Goal: Check status: Check status

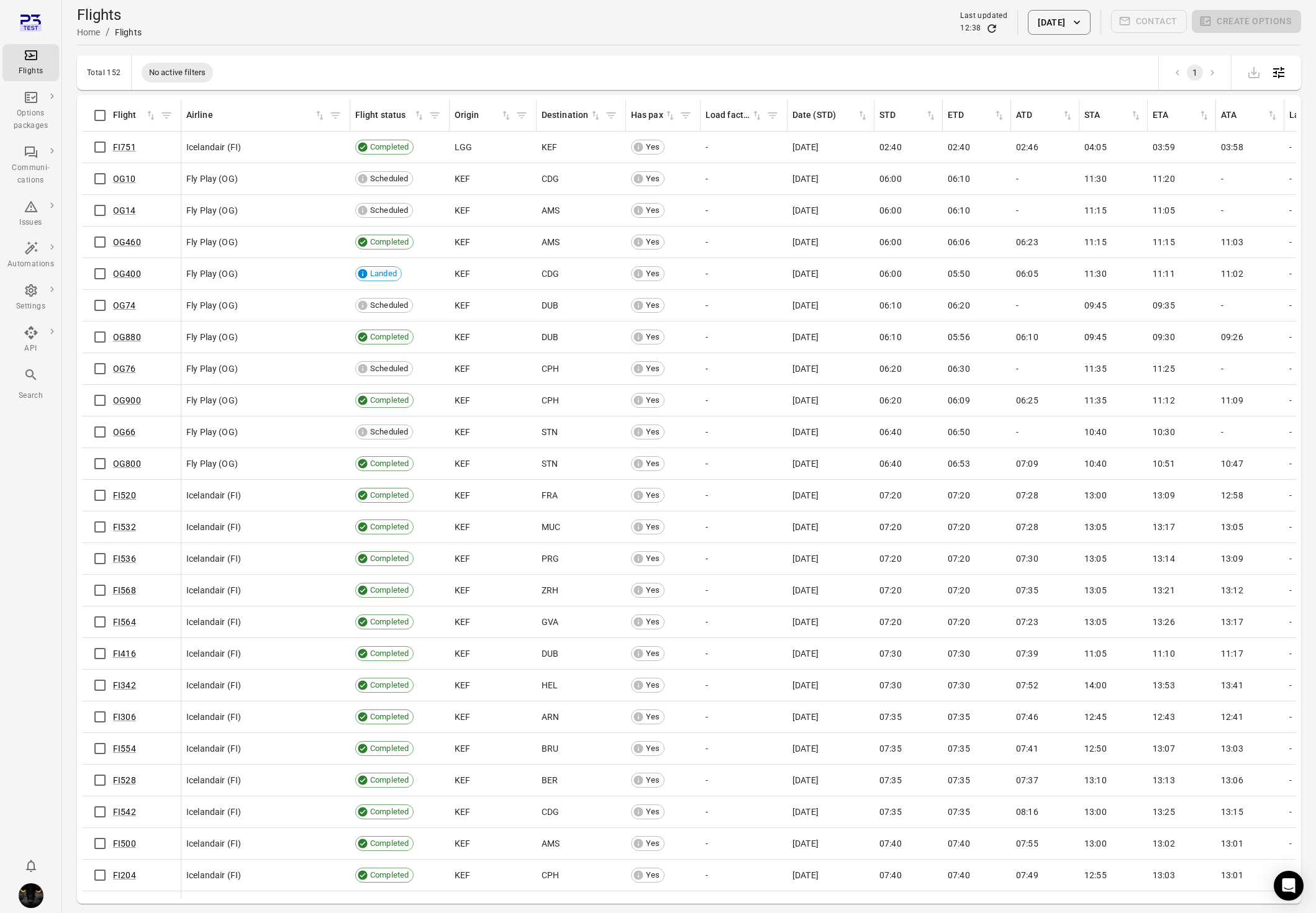
click at [1038, 27] on button "[DATE]" at bounding box center [1059, 22] width 62 height 25
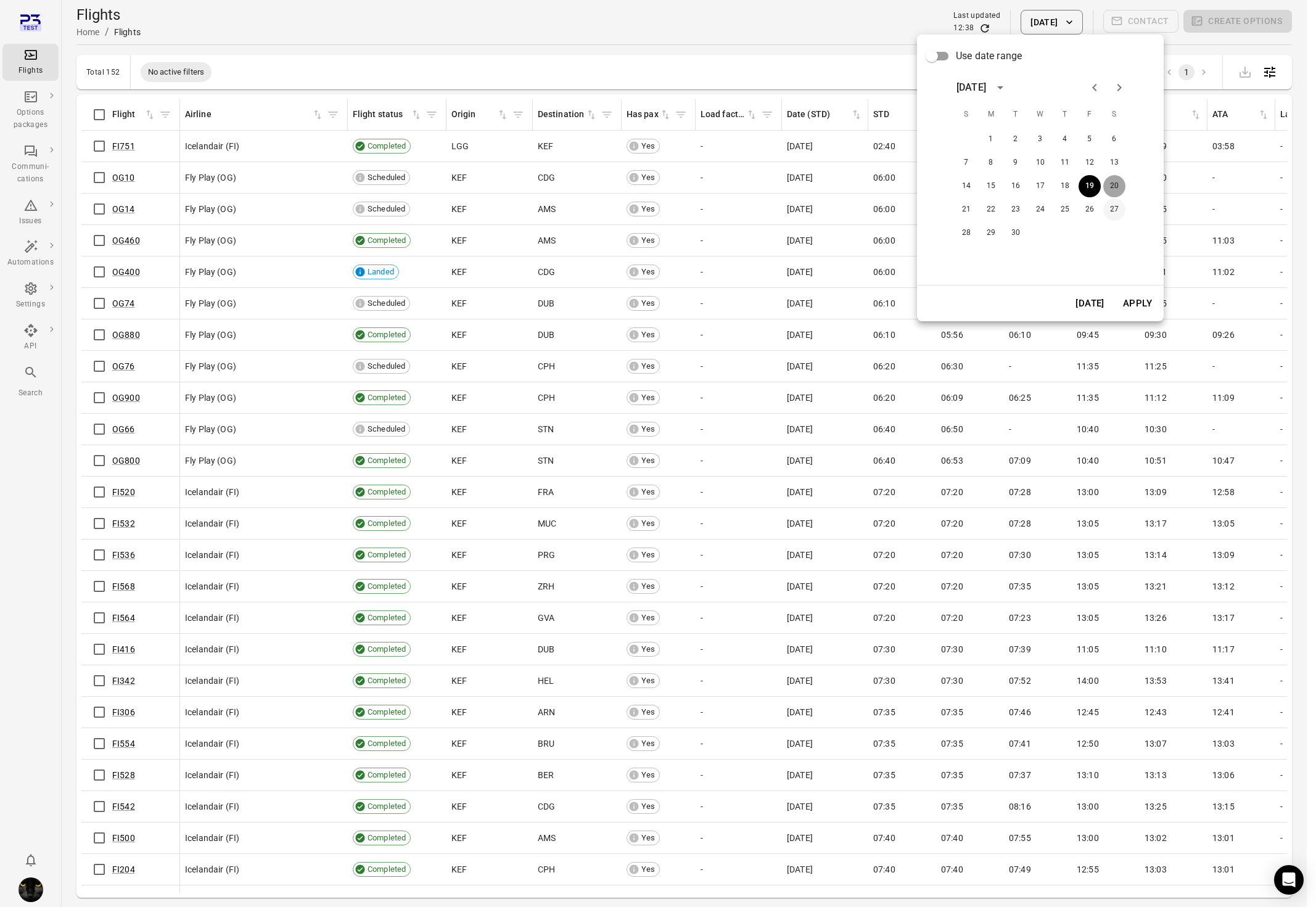
drag, startPoint x: 1115, startPoint y: 187, endPoint x: 1113, endPoint y: 200, distance: 13.2
click at [1115, 187] on button "20" at bounding box center [1114, 186] width 22 height 22
drag, startPoint x: 1134, startPoint y: 301, endPoint x: 1074, endPoint y: 299, distance: 60.0
click at [1134, 301] on button "Apply" at bounding box center [1137, 303] width 43 height 26
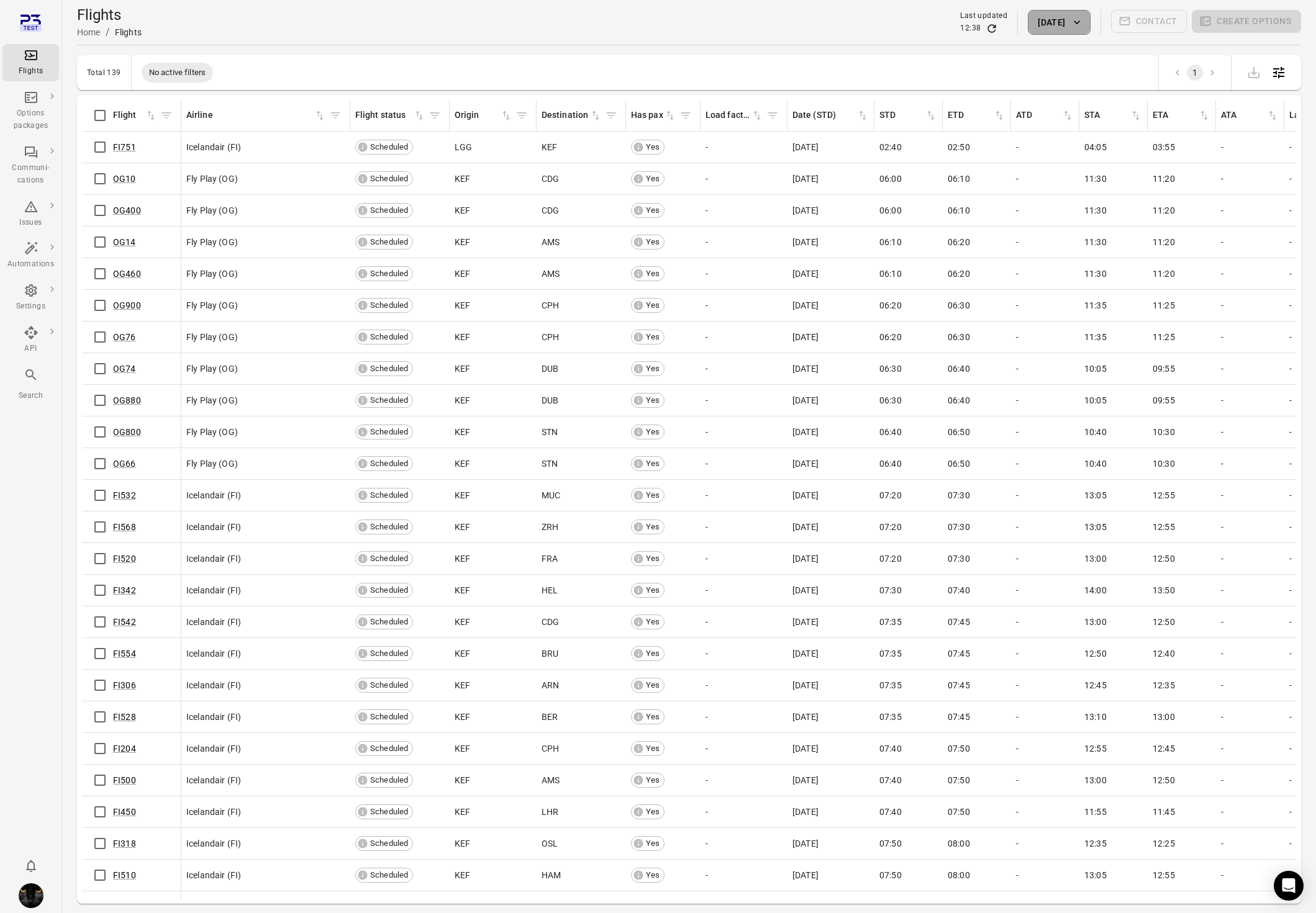
click at [1041, 13] on button "[DATE]" at bounding box center [1059, 22] width 62 height 25
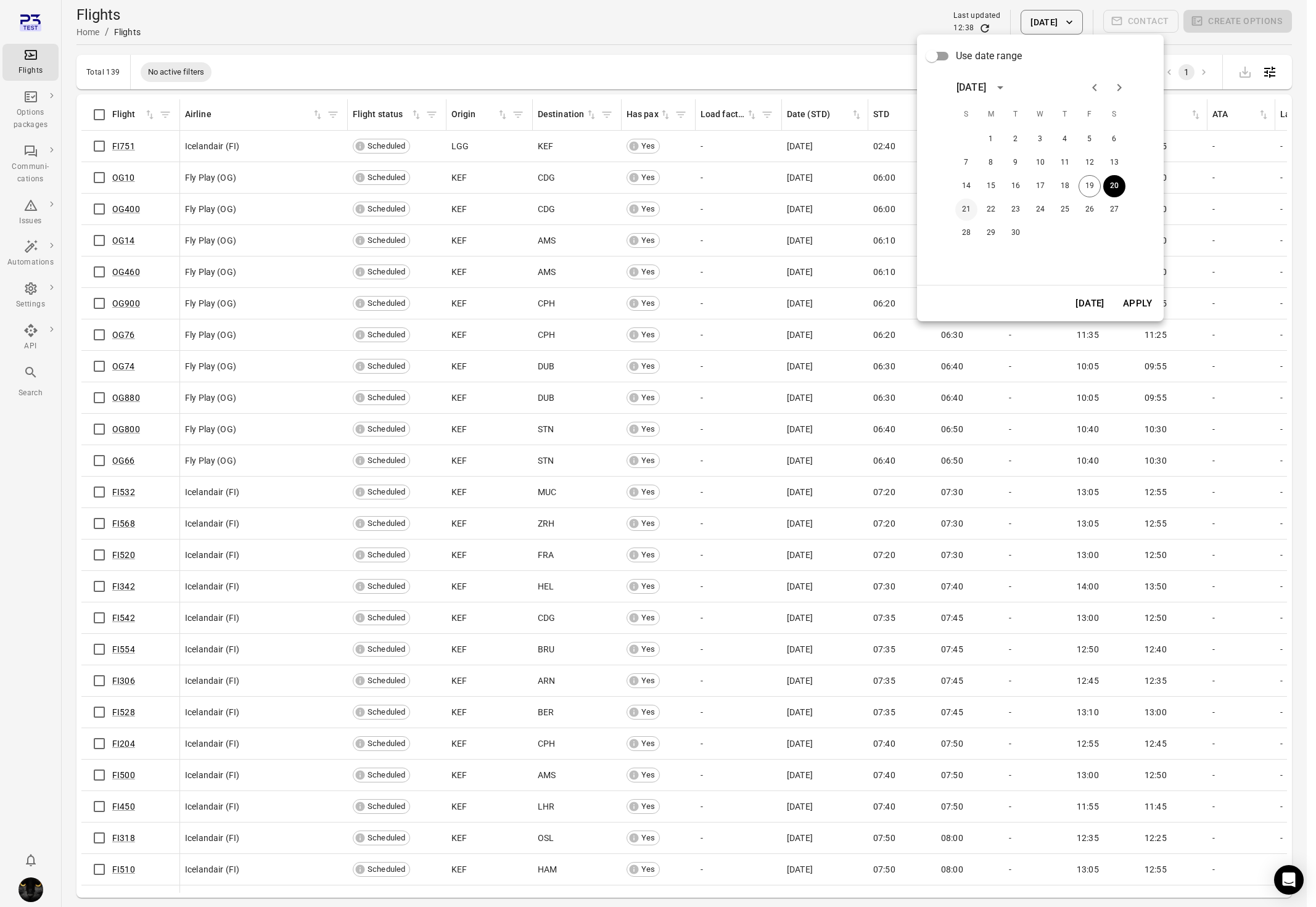
click at [967, 206] on button "21" at bounding box center [966, 209] width 22 height 22
click at [1136, 304] on button "Apply" at bounding box center [1137, 303] width 43 height 26
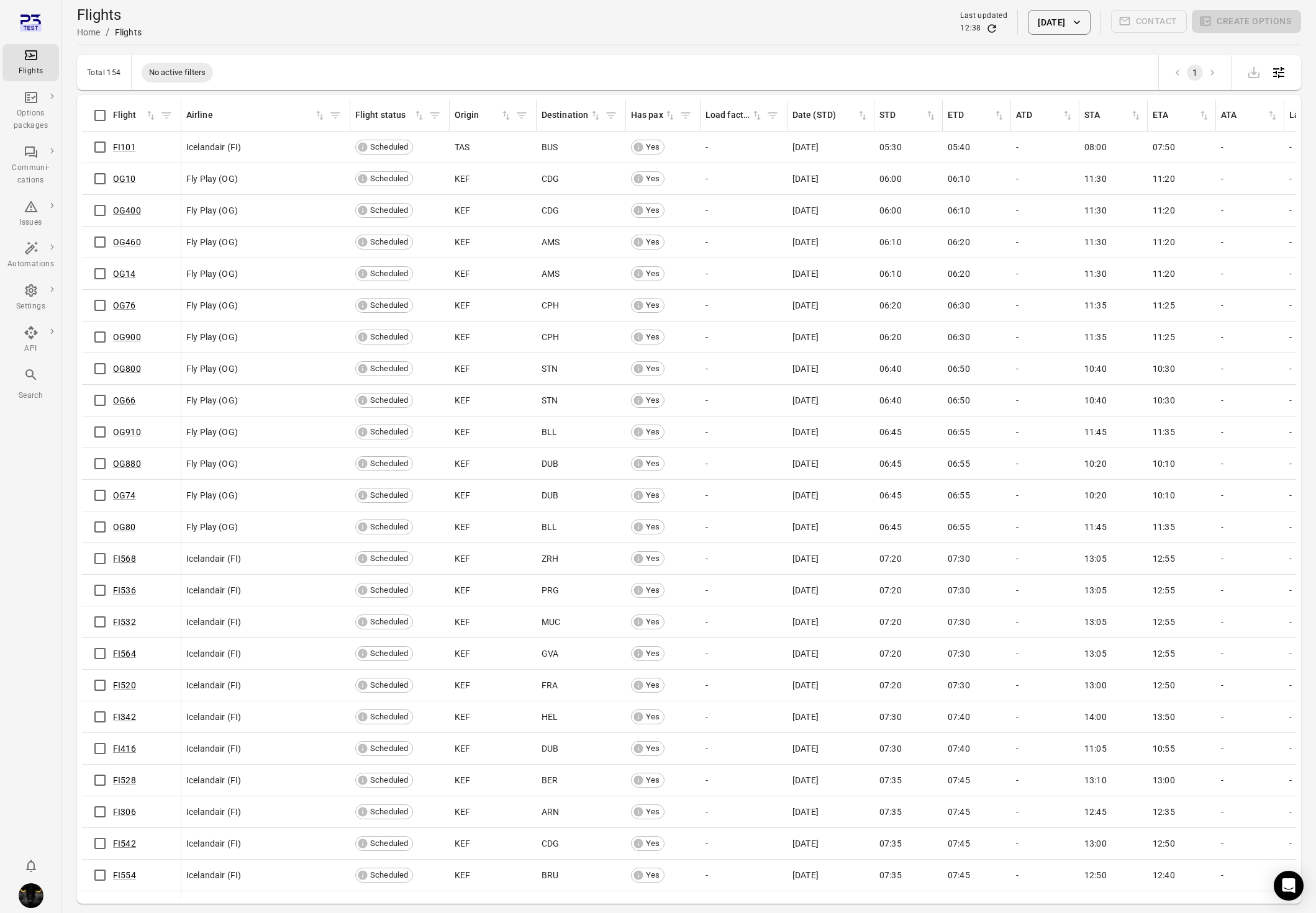
click at [1055, 39] on div "Flights Home / Flights Last updated 12:38 [DATE] Contact Create options" at bounding box center [689, 22] width 1224 height 35
click at [1054, 33] on button "[DATE]" at bounding box center [1059, 22] width 62 height 25
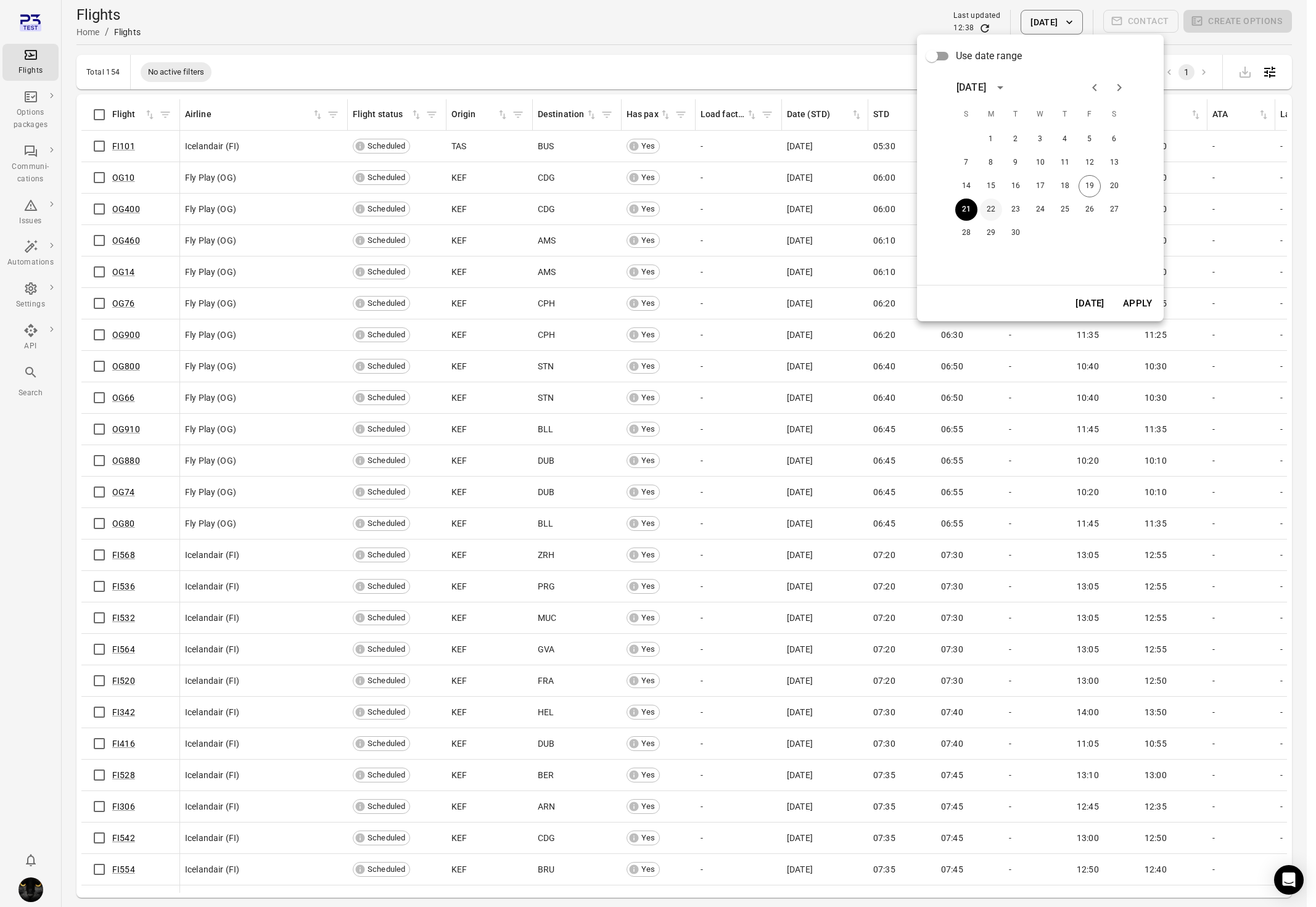
click at [991, 213] on button "22" at bounding box center [991, 209] width 22 height 22
click at [1153, 309] on button "Apply" at bounding box center [1137, 303] width 43 height 26
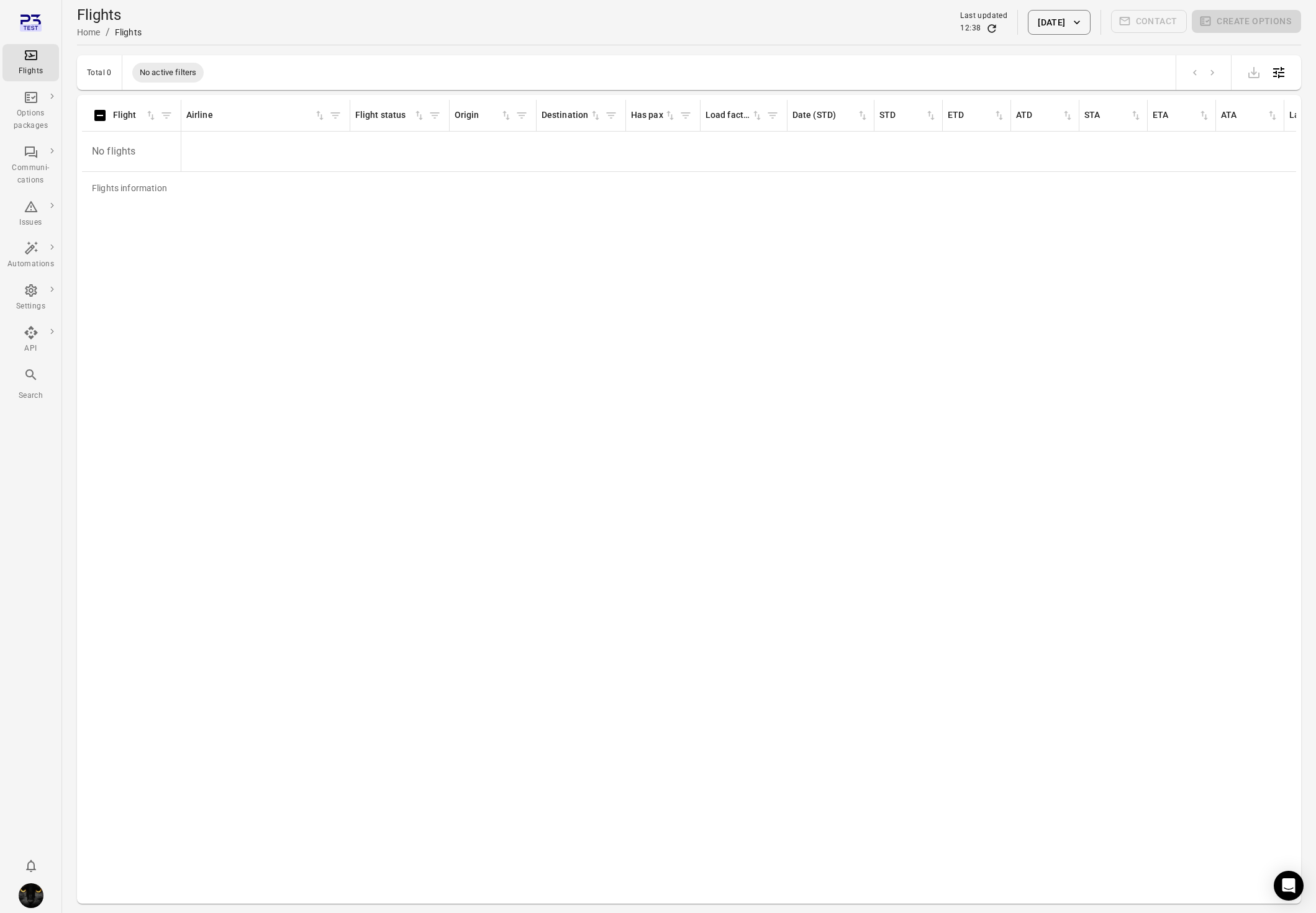
click at [1048, 16] on button "[DATE]" at bounding box center [1059, 22] width 62 height 25
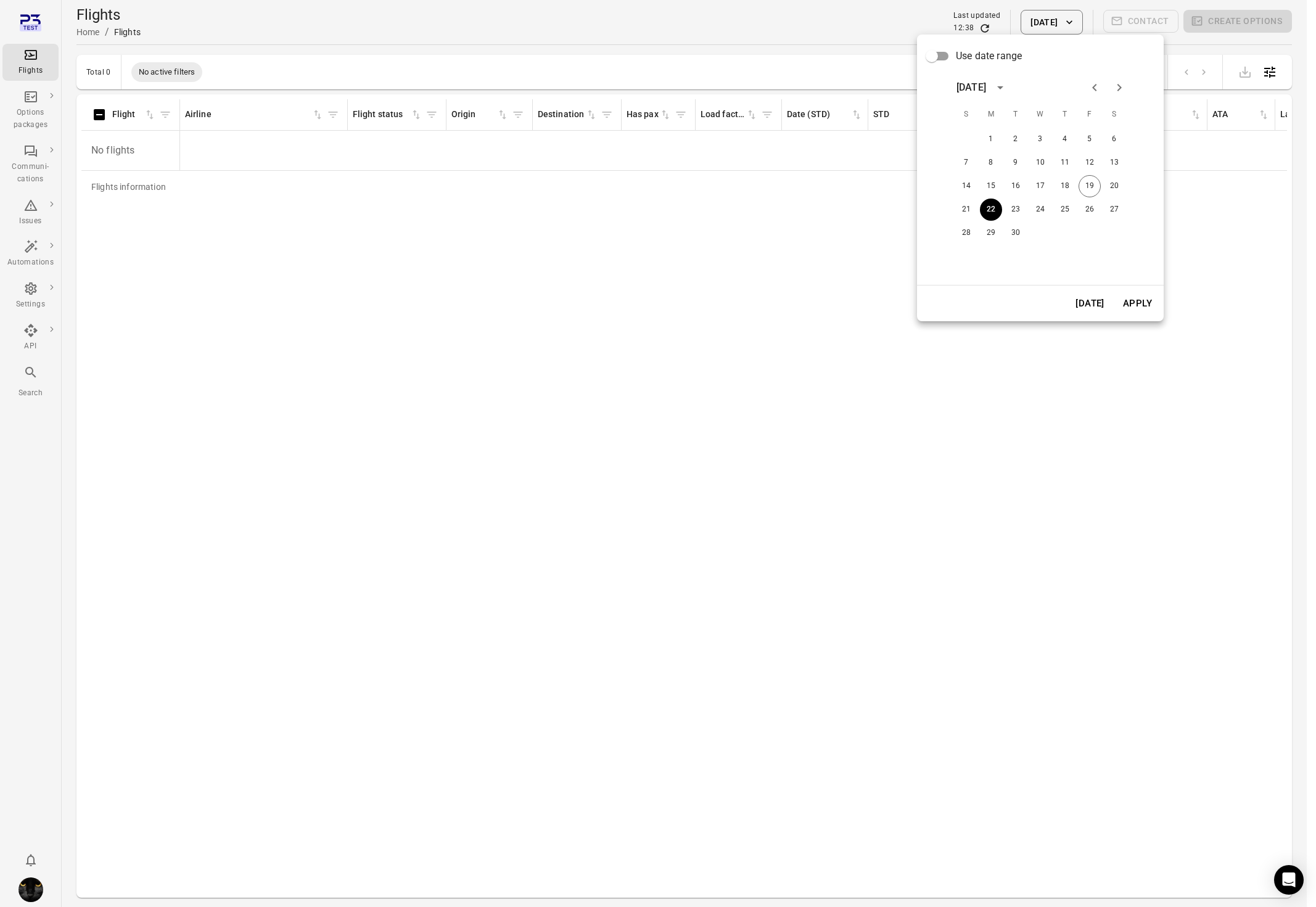
click at [1091, 307] on button "[DATE]" at bounding box center [1090, 303] width 43 height 26
